Goal: Entertainment & Leisure: Consume media (video, audio)

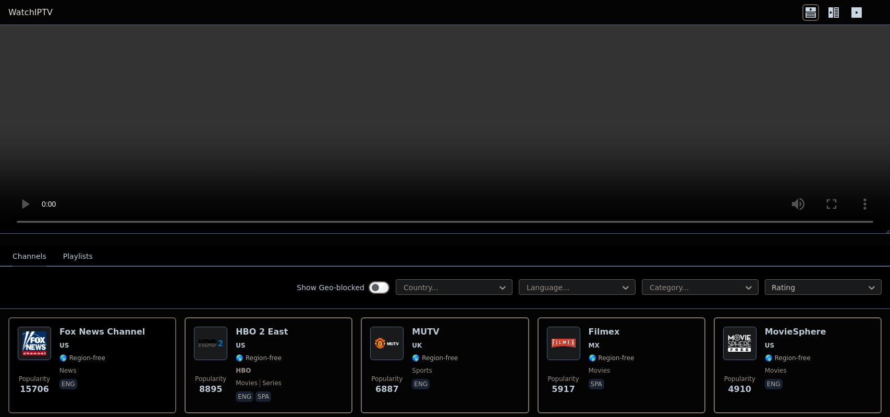
scroll to position [104, 0]
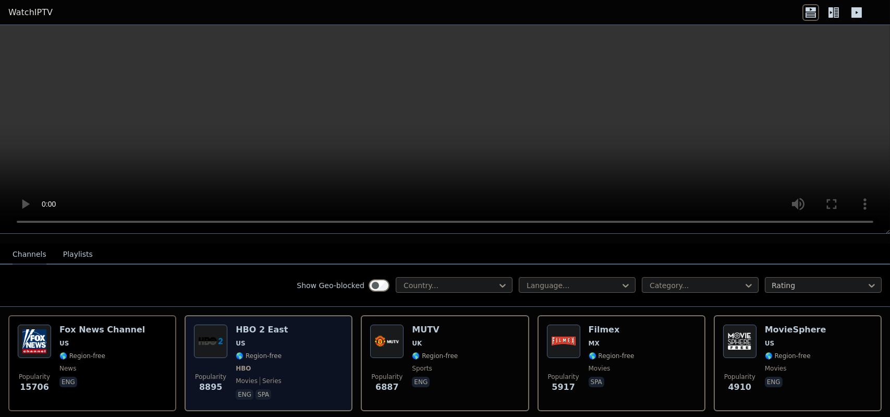
click at [267, 328] on div "HBO 2 East US 🌎 Region-free HBO movies series eng spa" at bounding box center [262, 362] width 52 height 77
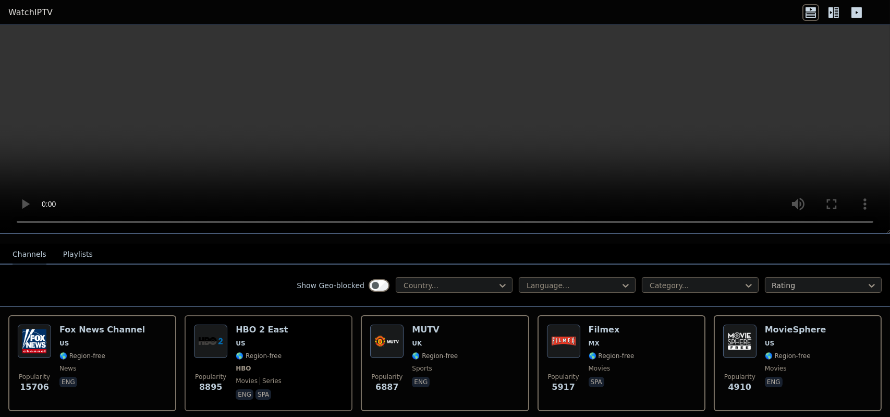
click at [831, 13] on icon at bounding box center [830, 12] width 5 height 10
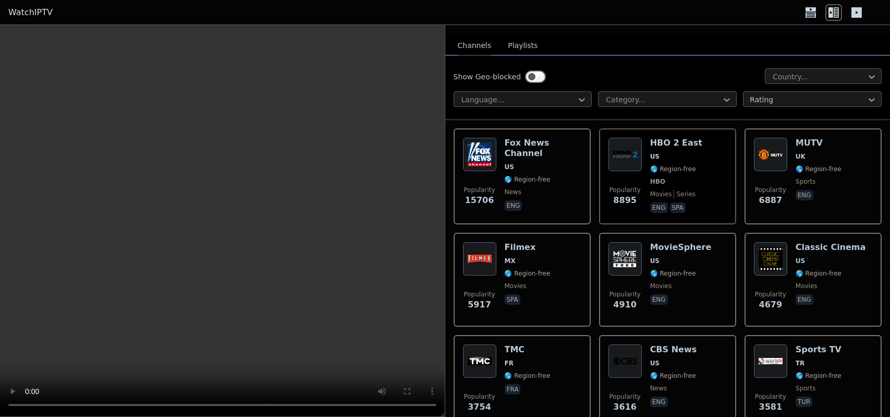
click at [809, 11] on icon at bounding box center [810, 12] width 17 height 17
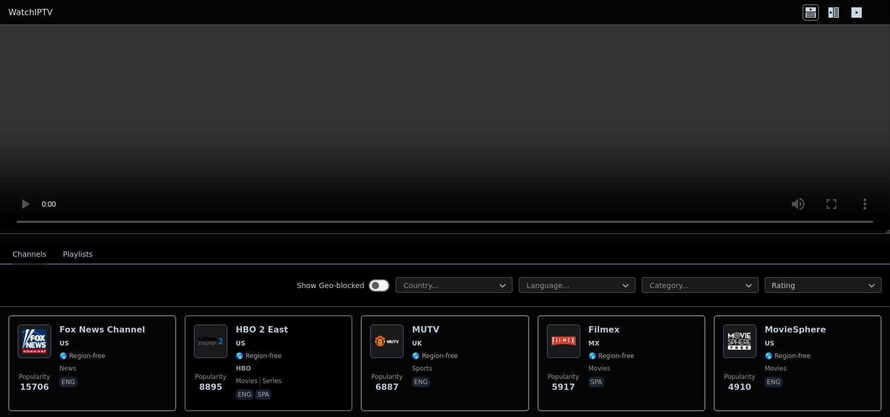
click at [185, 264] on div "Show Geo-blocked Country... Language... Category... Rating" at bounding box center [445, 285] width 890 height 42
click at [70, 245] on button "Playlists" at bounding box center [78, 255] width 30 height 20
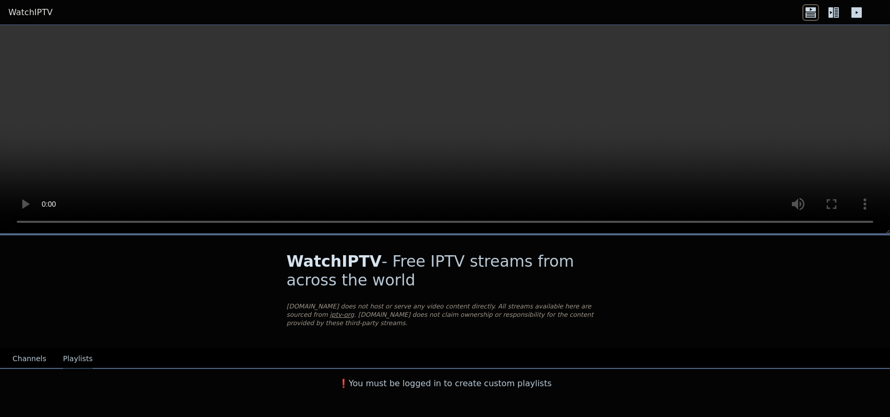
scroll to position [0, 0]
click at [27, 349] on button "Channels" at bounding box center [30, 359] width 34 height 20
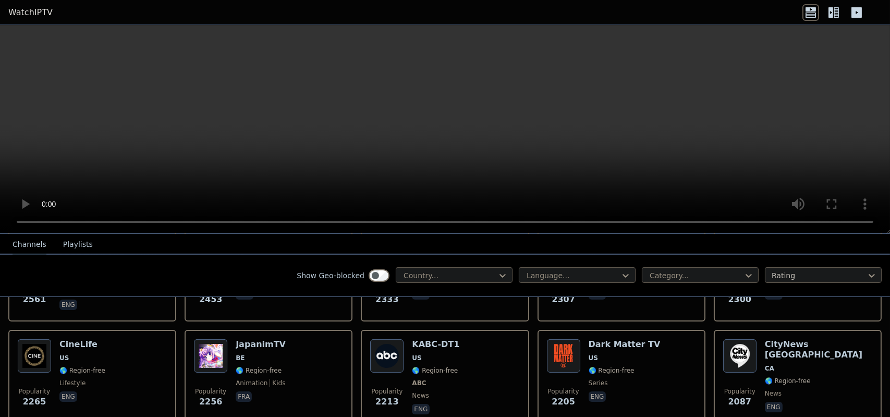
scroll to position [521, 0]
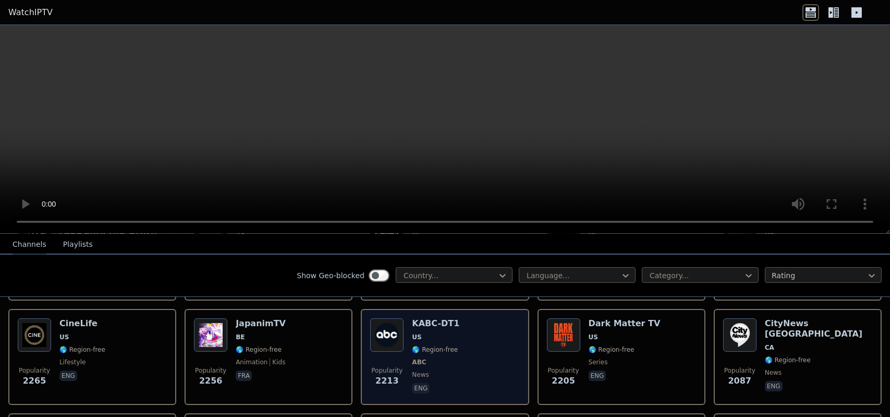
click at [460, 319] on div "Popularity 2213 KABC-DT1 US 🌎 Region-free ABC news eng" at bounding box center [444, 356] width 149 height 77
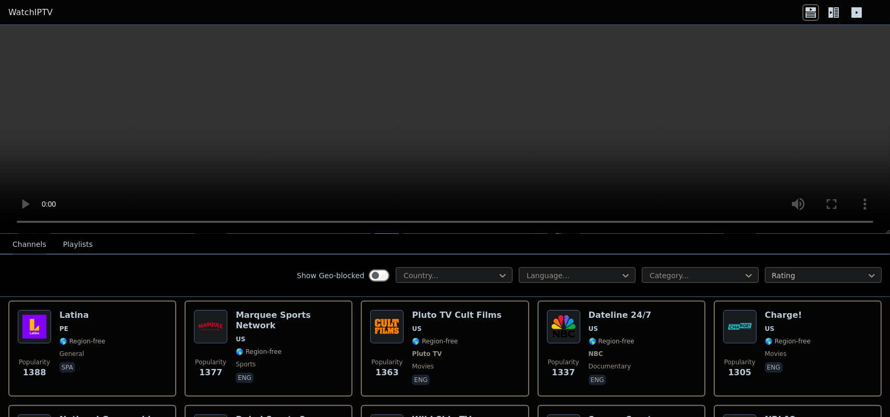
scroll to position [1064, 0]
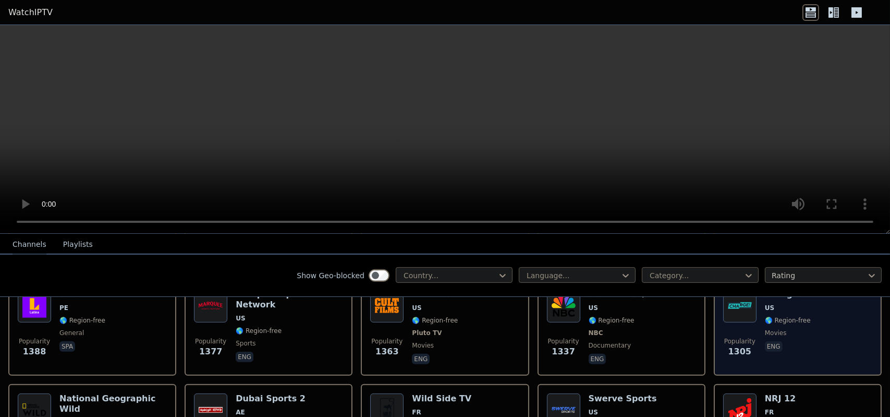
click at [819, 325] on div "Popularity 1305 Charge! US 🌎 Region-free movies eng" at bounding box center [797, 327] width 149 height 77
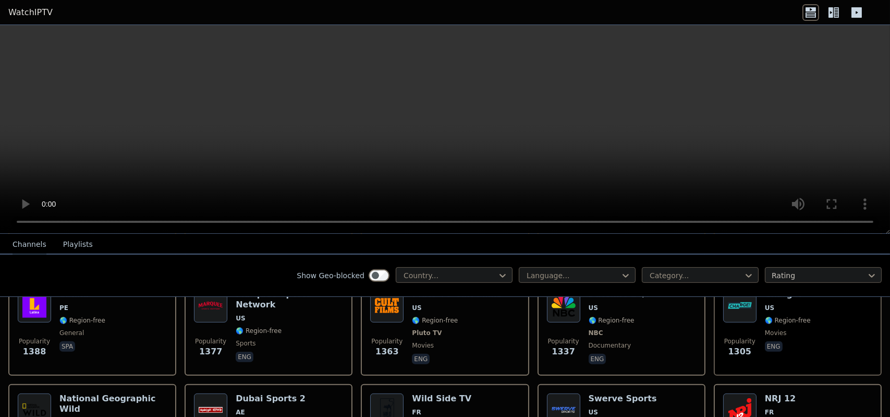
click at [16, 243] on button "Channels" at bounding box center [30, 245] width 34 height 20
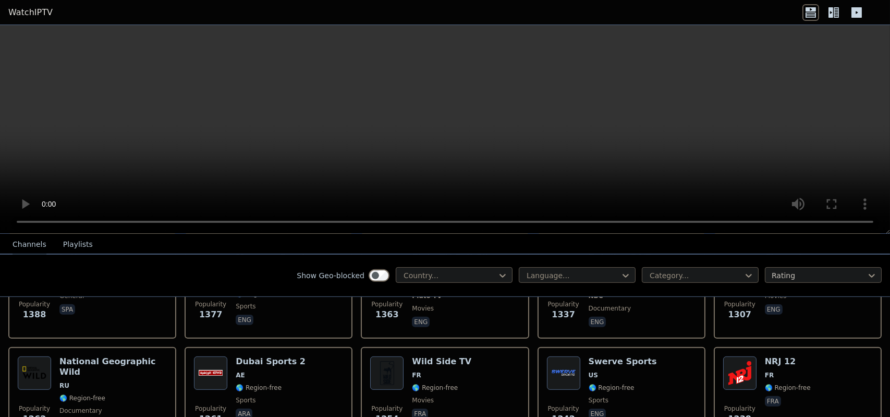
scroll to position [1105, 0]
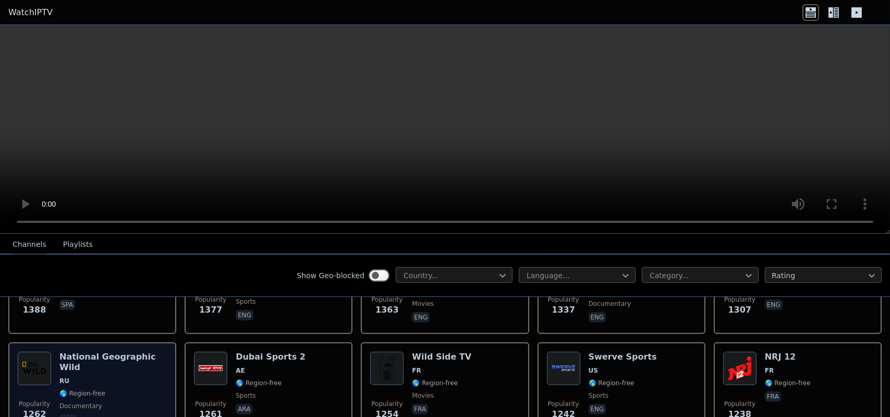
click at [124, 388] on div "National Geographic Wild RU 🌎 Region-free documentary rus" at bounding box center [112, 388] width 107 height 75
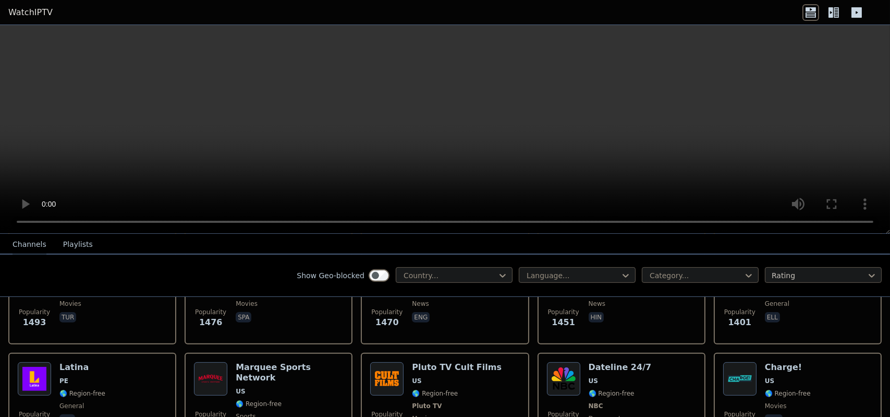
scroll to position [1068, 0]
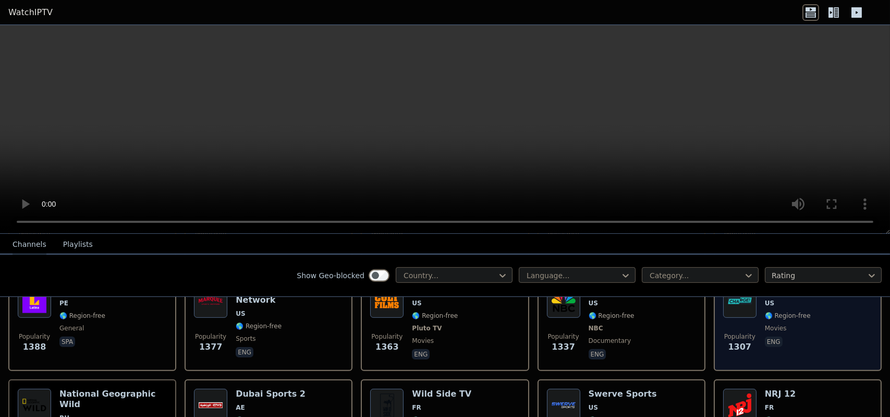
click at [817, 329] on div "Popularity 1307 Charge! US 🌎 Region-free movies eng" at bounding box center [797, 322] width 149 height 77
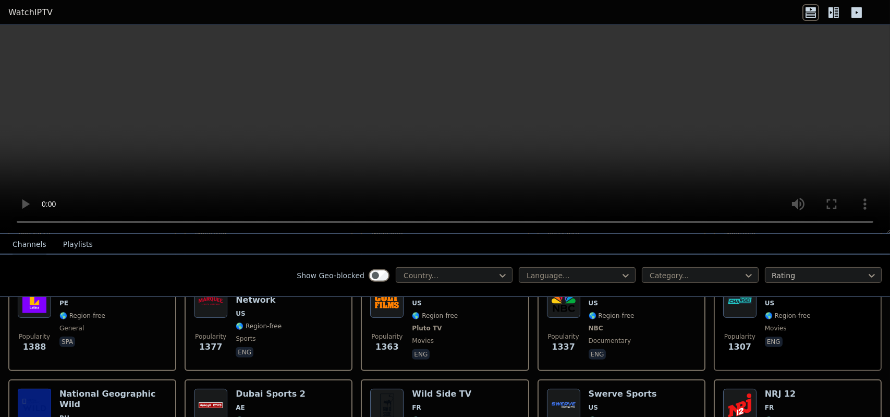
click at [833, 10] on icon at bounding box center [833, 12] width 17 height 17
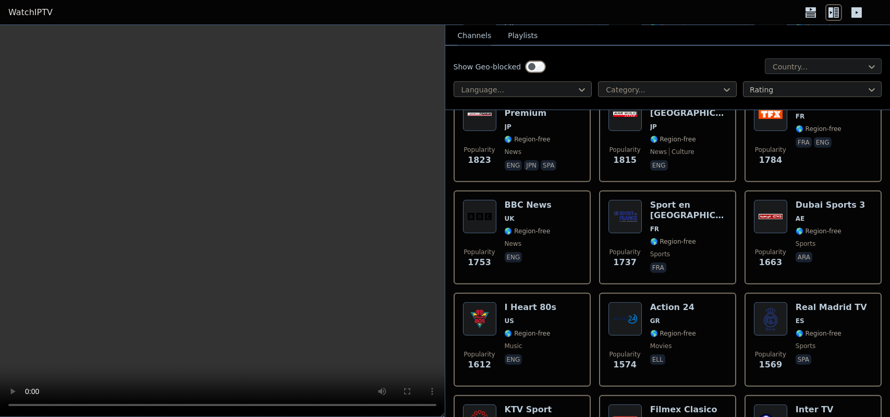
click at [808, 67] on div at bounding box center [819, 67] width 95 height 10
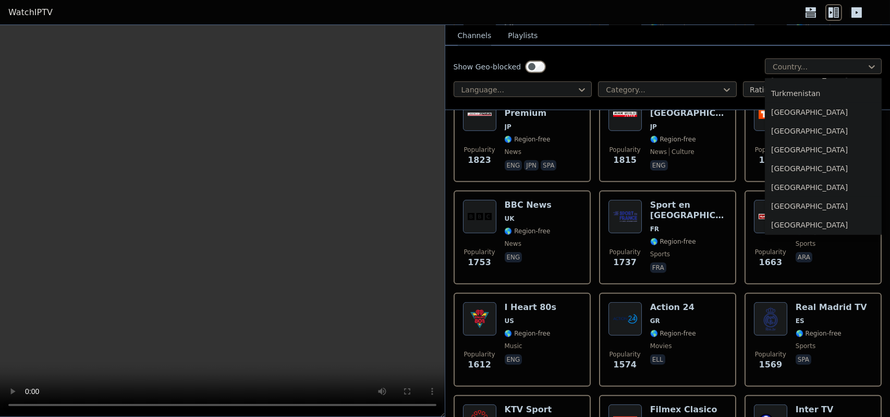
scroll to position [3612, 0]
click at [798, 167] on div "[GEOGRAPHIC_DATA]" at bounding box center [823, 166] width 117 height 19
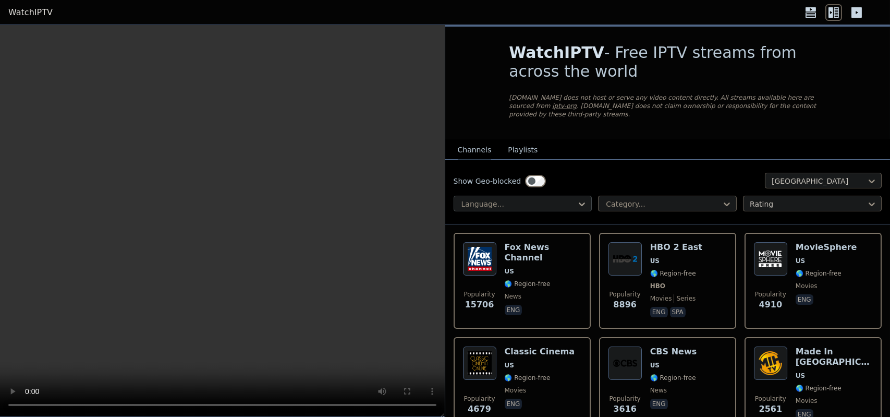
click at [581, 199] on icon at bounding box center [582, 204] width 10 height 10
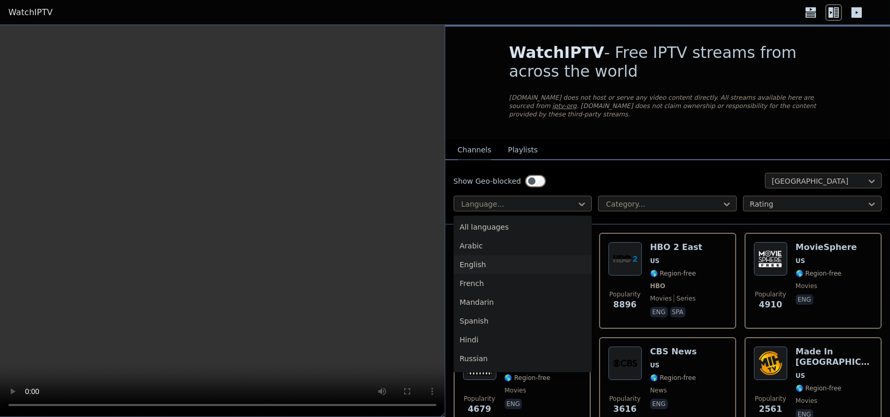
click at [475, 259] on div "English" at bounding box center [523, 264] width 139 height 19
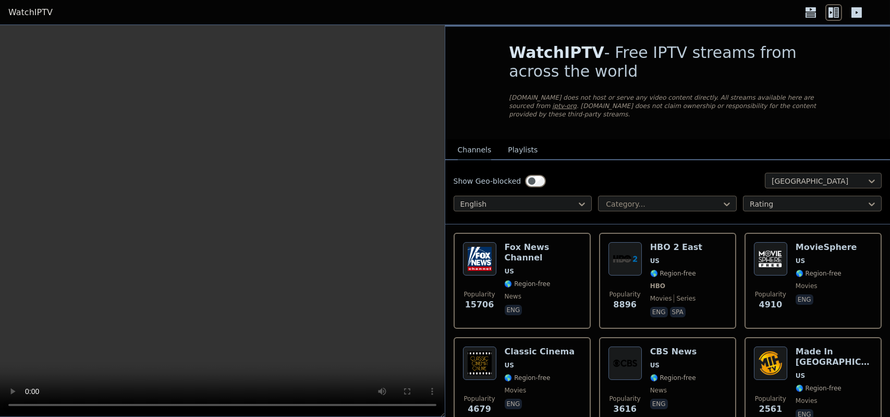
click at [681, 208] on div "Show Geo-blocked United States option English, selected. English Category... Ra…" at bounding box center [667, 192] width 445 height 64
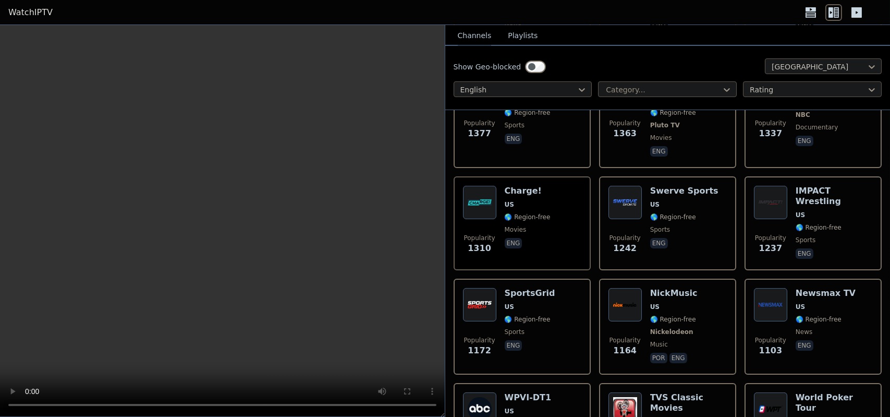
scroll to position [605, 0]
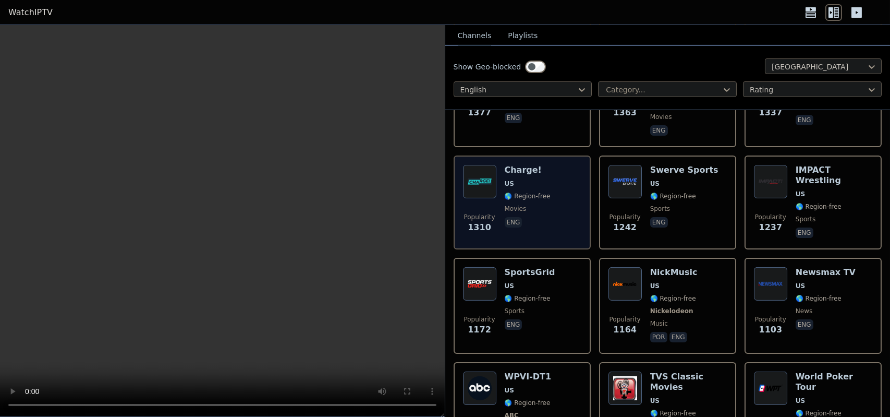
click at [539, 167] on div "Charge! US 🌎 Region-free movies eng" at bounding box center [528, 202] width 46 height 75
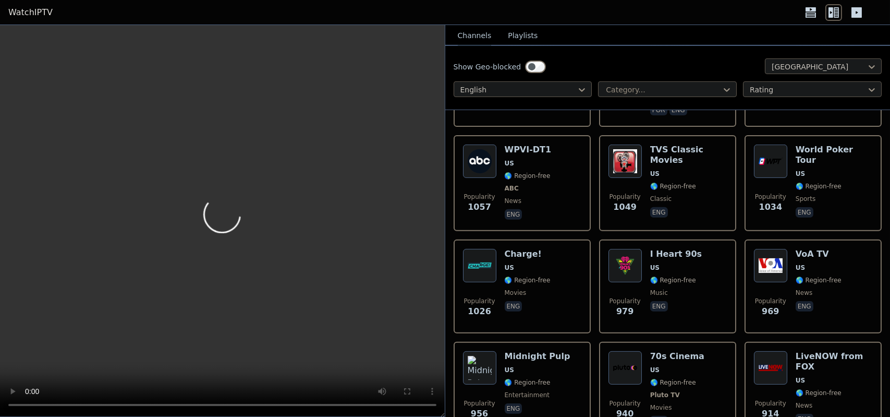
scroll to position [855, 0]
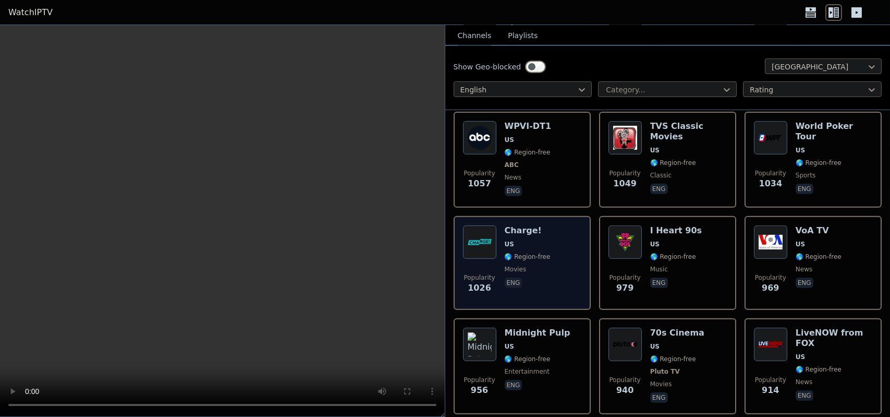
click at [543, 252] on span "🌎 Region-free" at bounding box center [528, 256] width 46 height 8
click at [542, 252] on span "🌎 Region-free" at bounding box center [528, 256] width 46 height 8
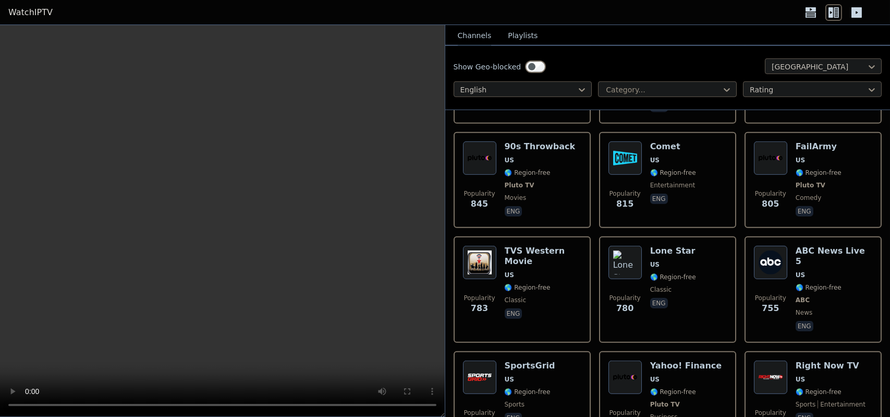
scroll to position [1251, 0]
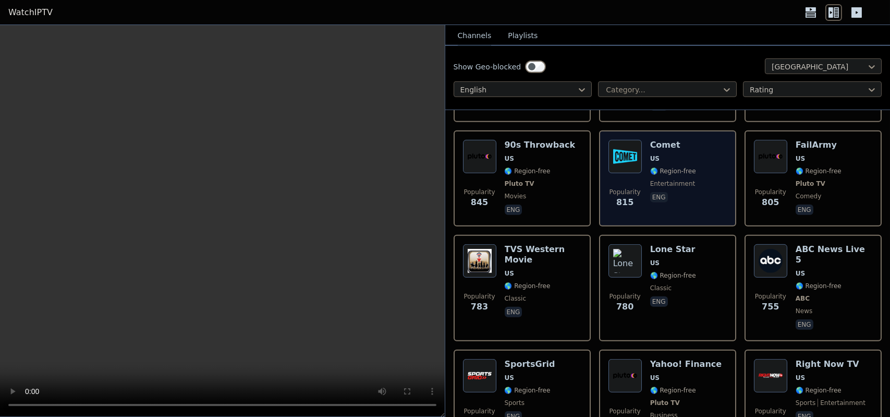
click at [689, 156] on div "Popularity 815 Comet US 🌎 Region-free entertainment eng" at bounding box center [667, 178] width 118 height 77
click at [626, 140] on img at bounding box center [624, 156] width 33 height 33
